Goal: Task Accomplishment & Management: Use online tool/utility

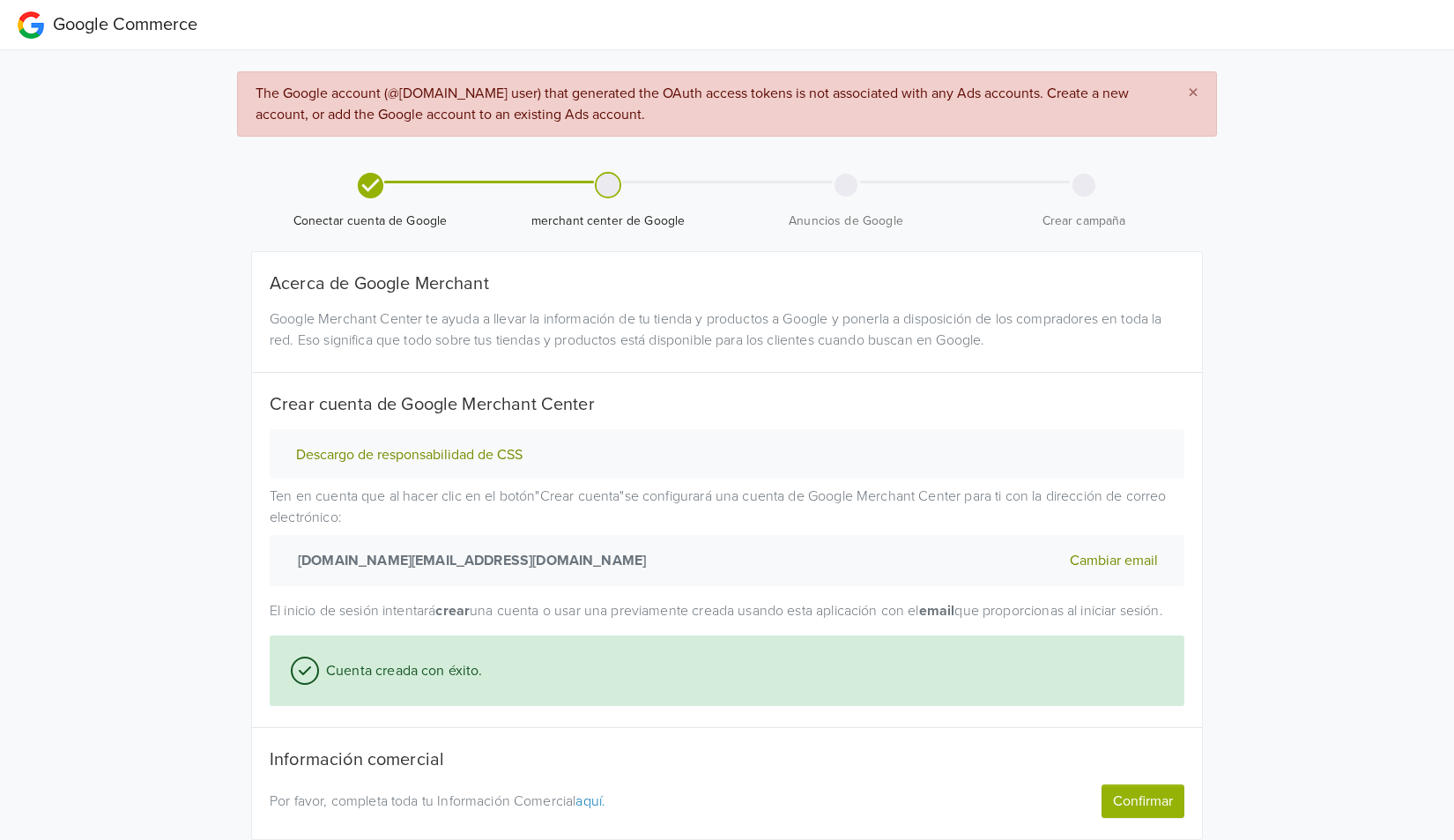
scroll to position [77, 0]
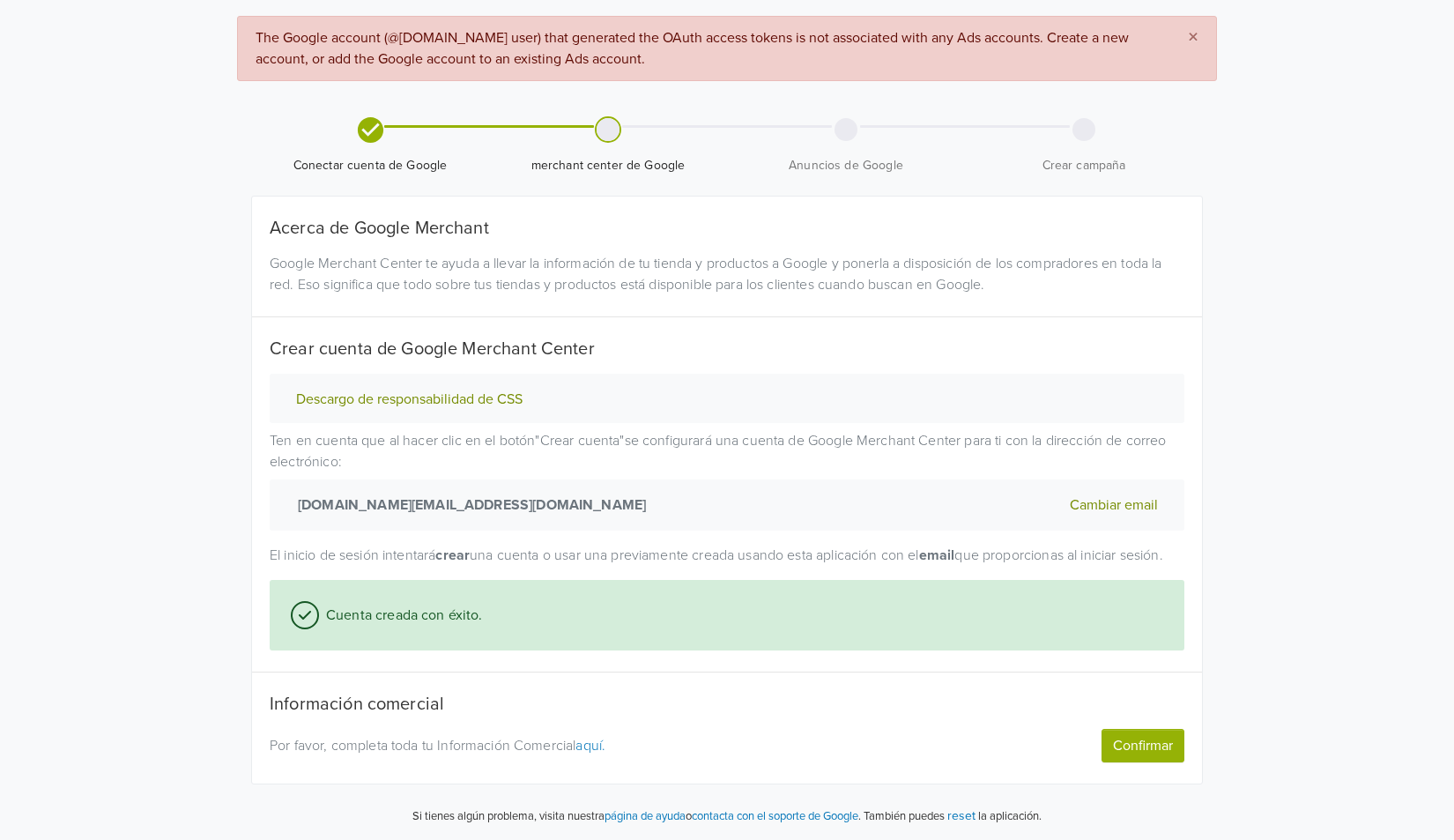
click at [1140, 761] on button "Confirmar" at bounding box center [1144, 745] width 83 height 33
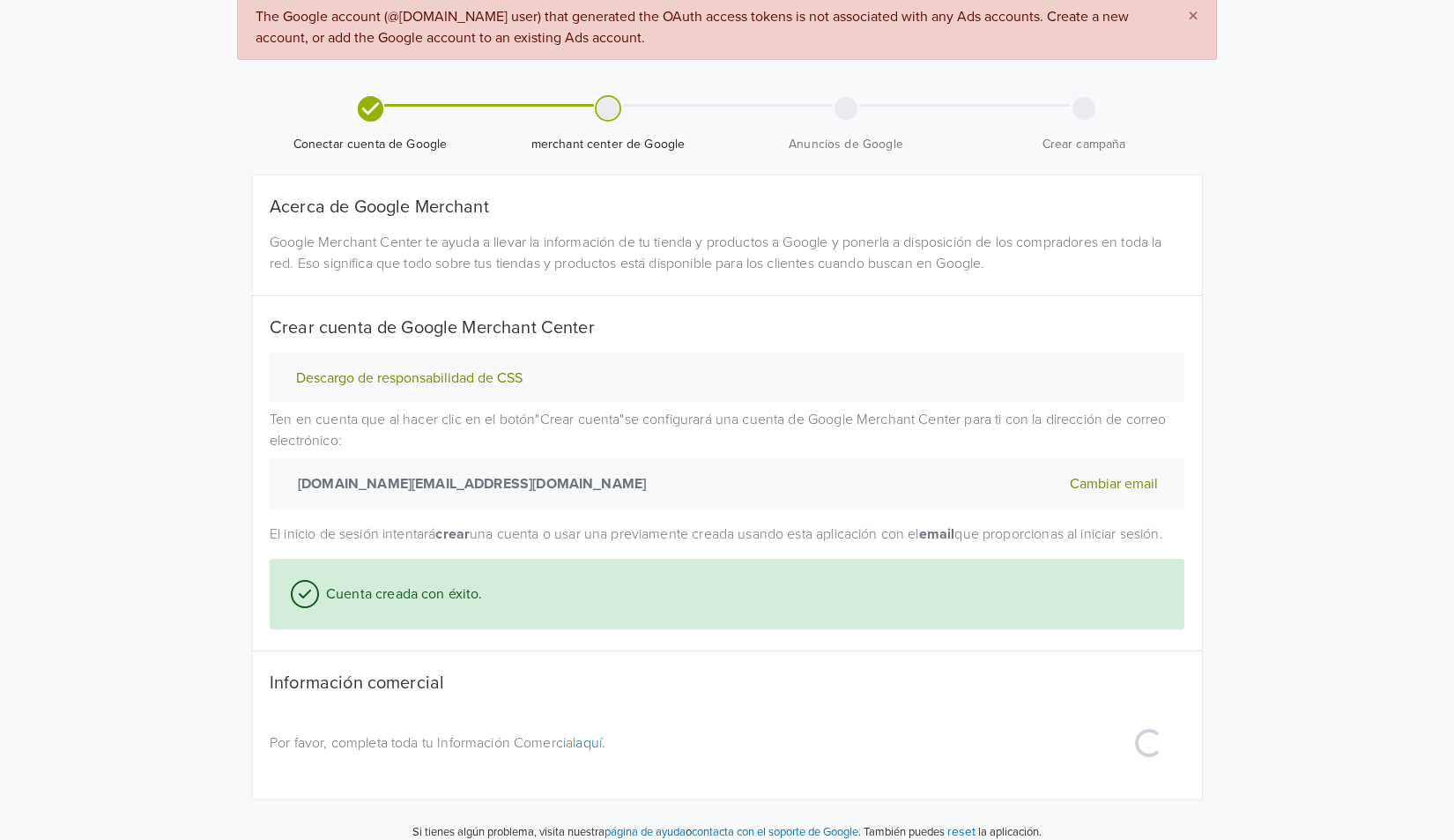
scroll to position [0, 0]
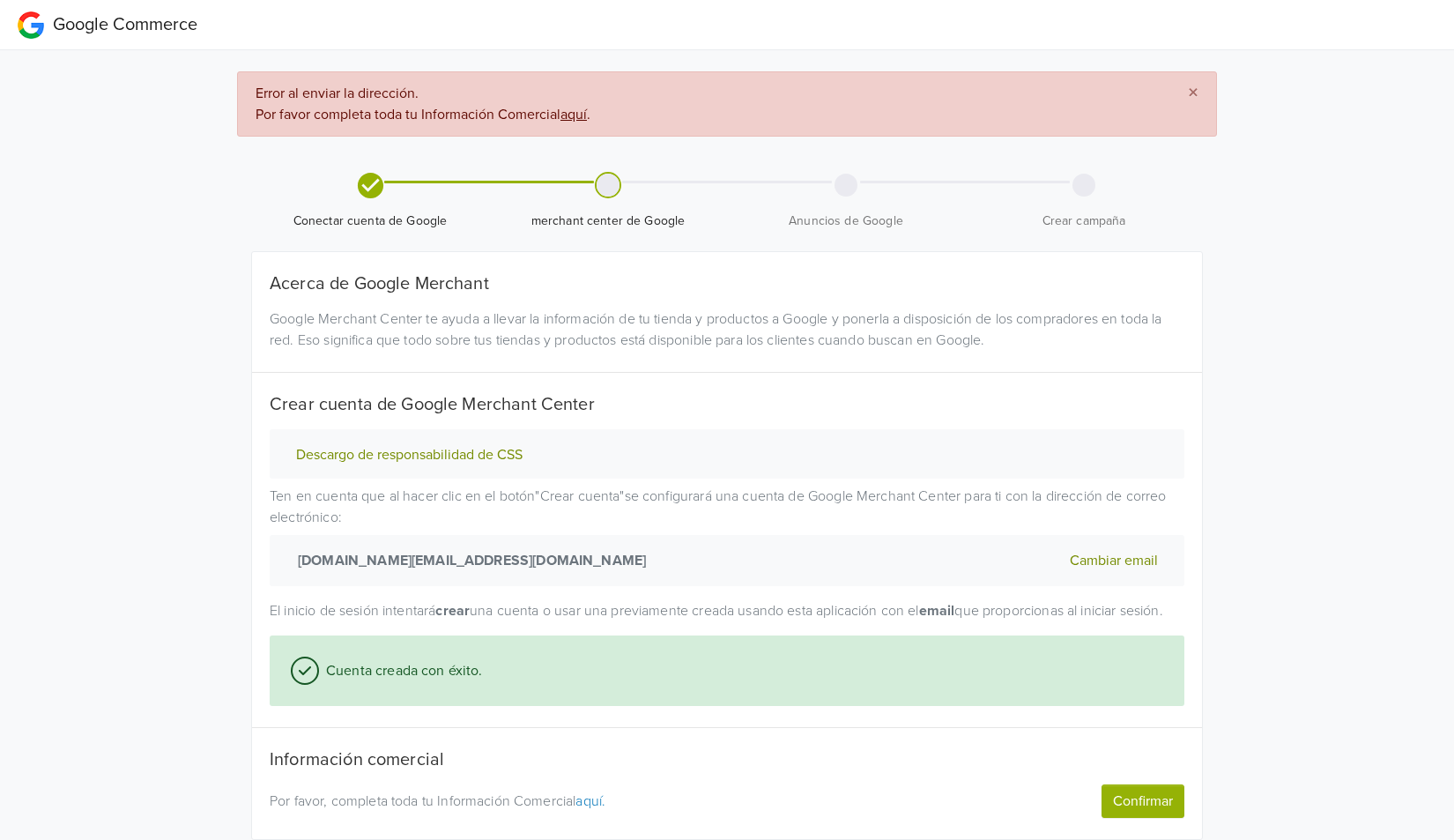
click at [585, 120] on u "aquí" at bounding box center [574, 114] width 26 height 18
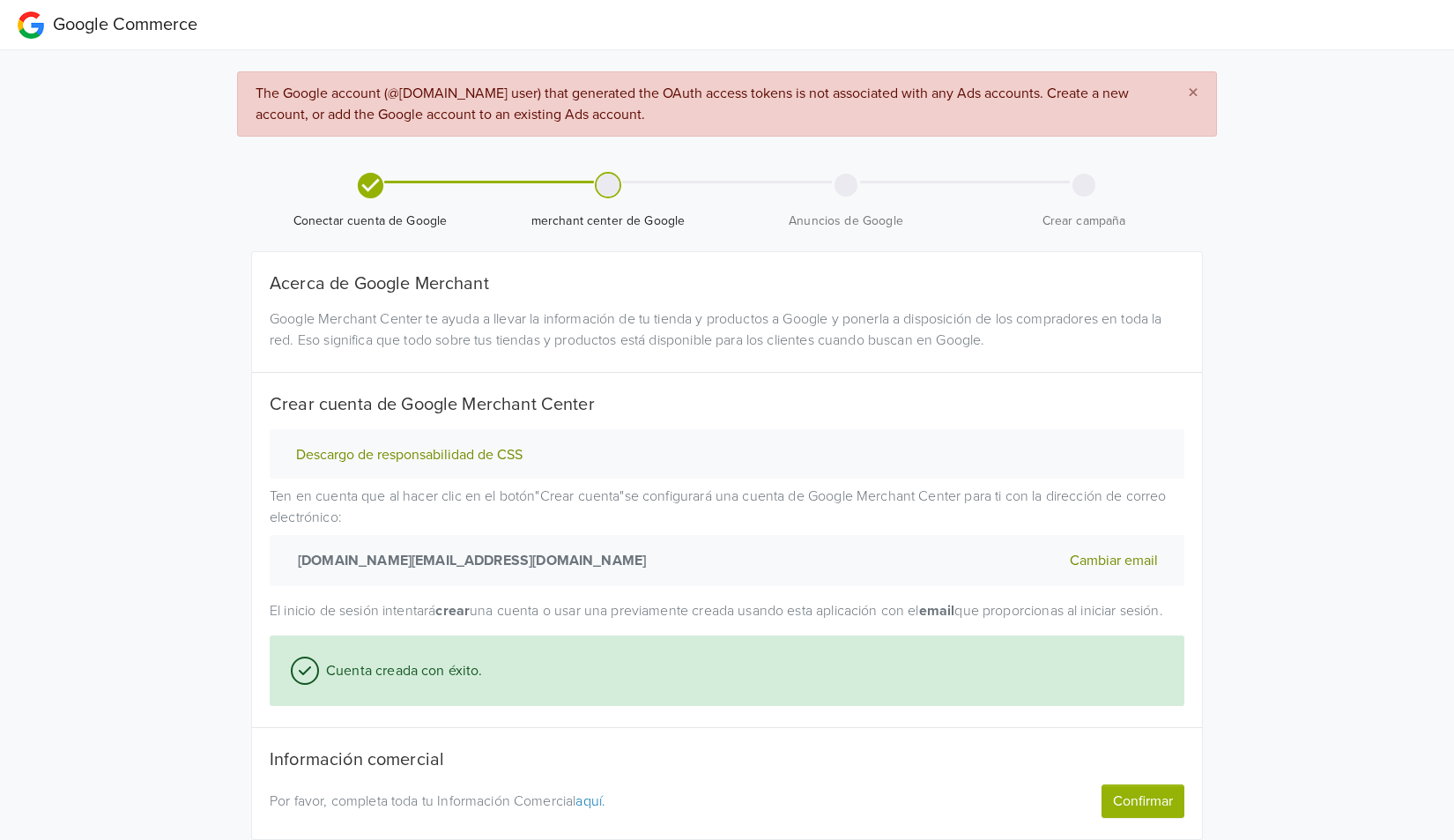
scroll to position [77, 0]
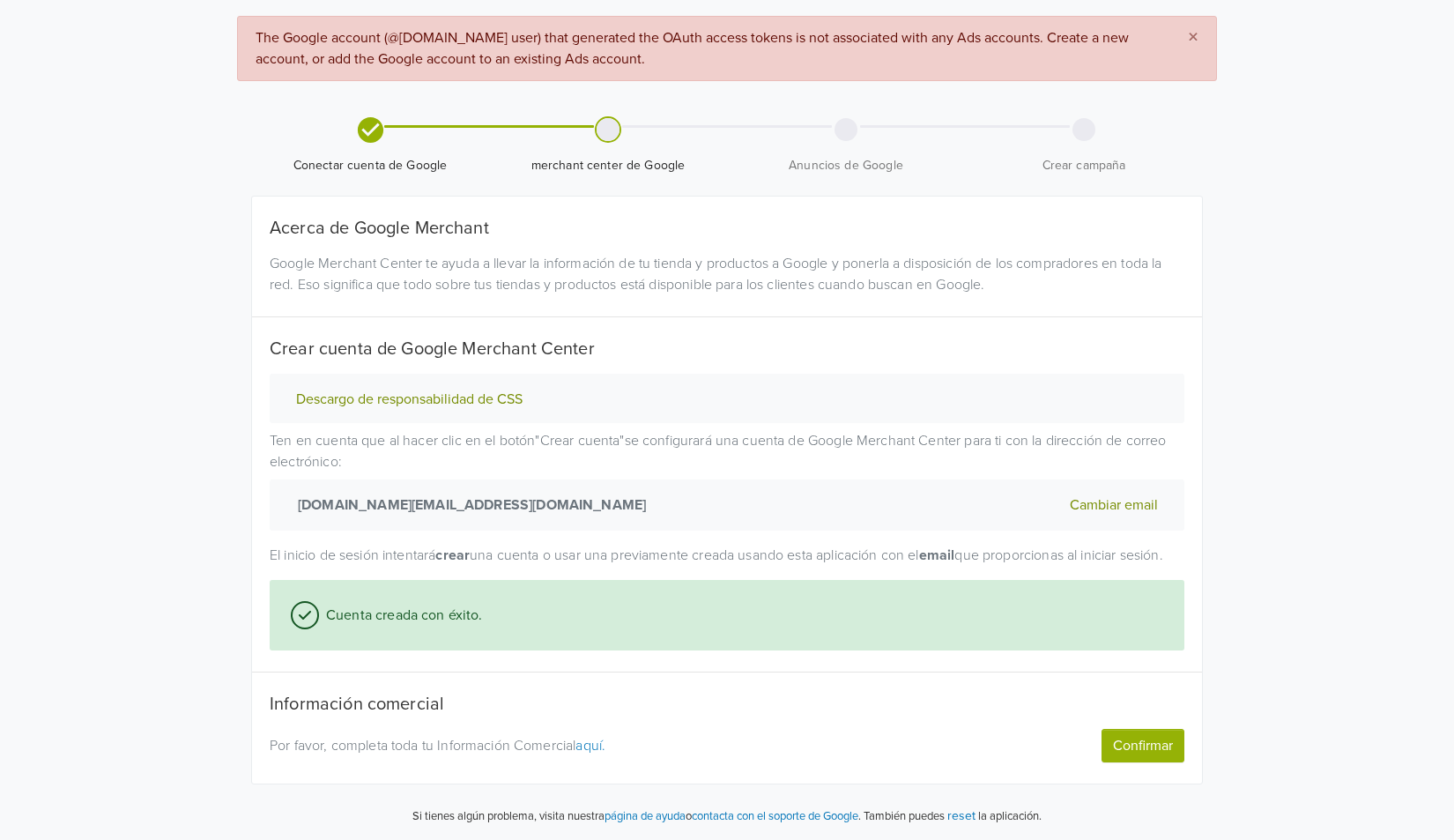
click at [601, 754] on link "aquí." at bounding box center [590, 745] width 30 height 18
click at [1132, 495] on button "Cambiar email" at bounding box center [1114, 505] width 98 height 23
